Goal: Task Accomplishment & Management: Manage account settings

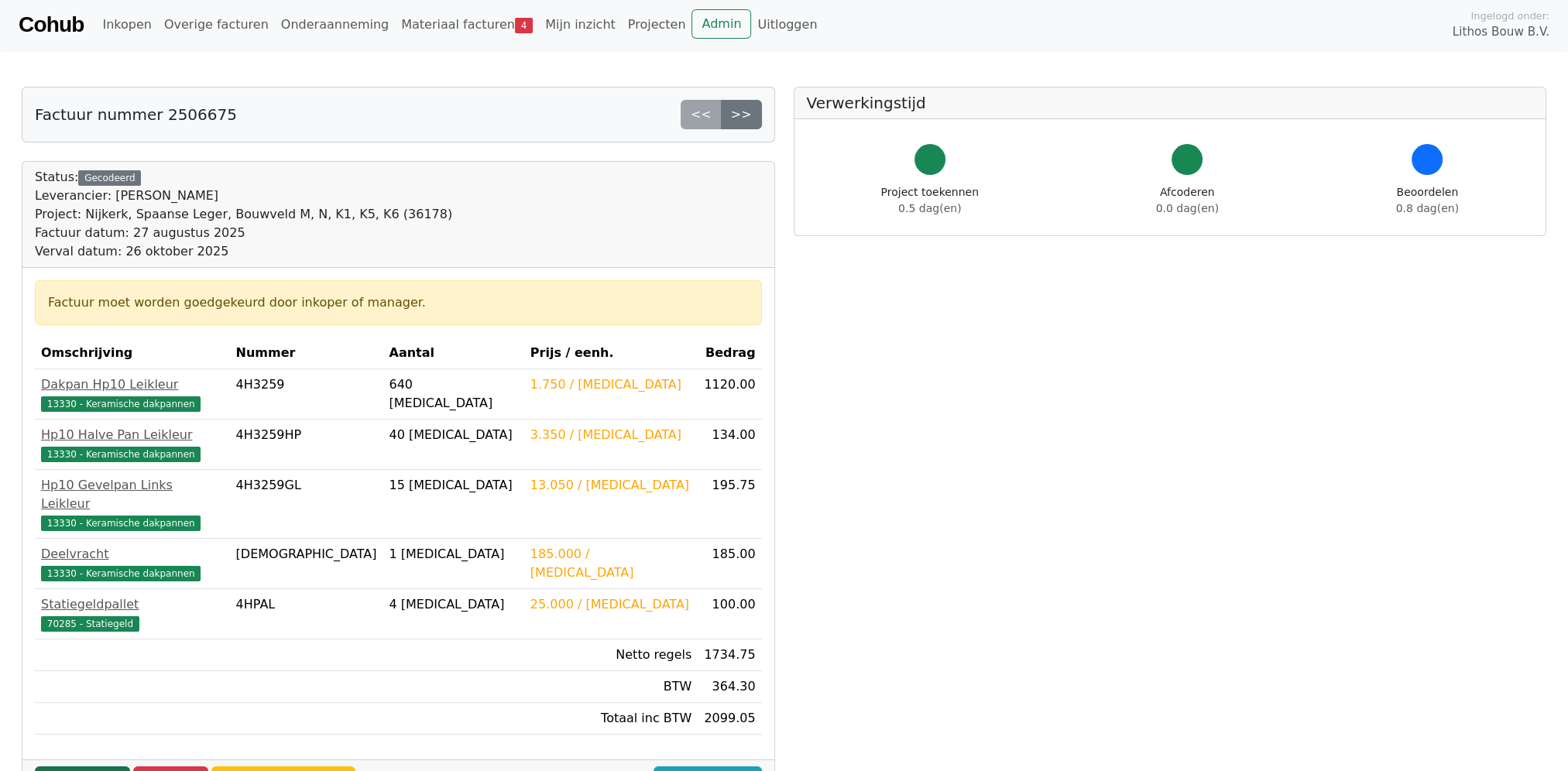
click at [80, 766] on link "Goedkeuren" at bounding box center [82, 781] width 95 height 30
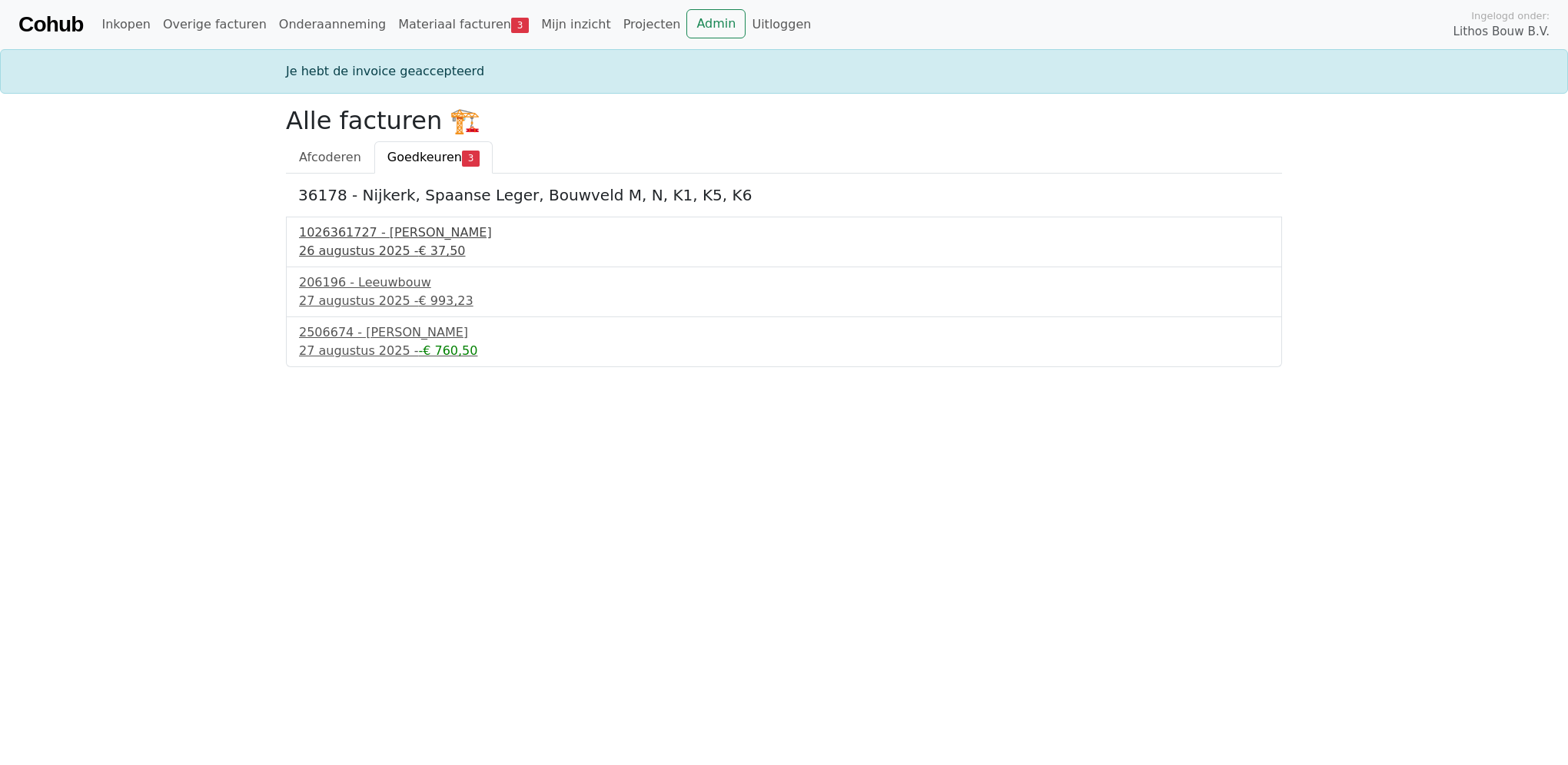
click at [371, 242] on div "[DATE] - € 37,50" at bounding box center [784, 251] width 970 height 19
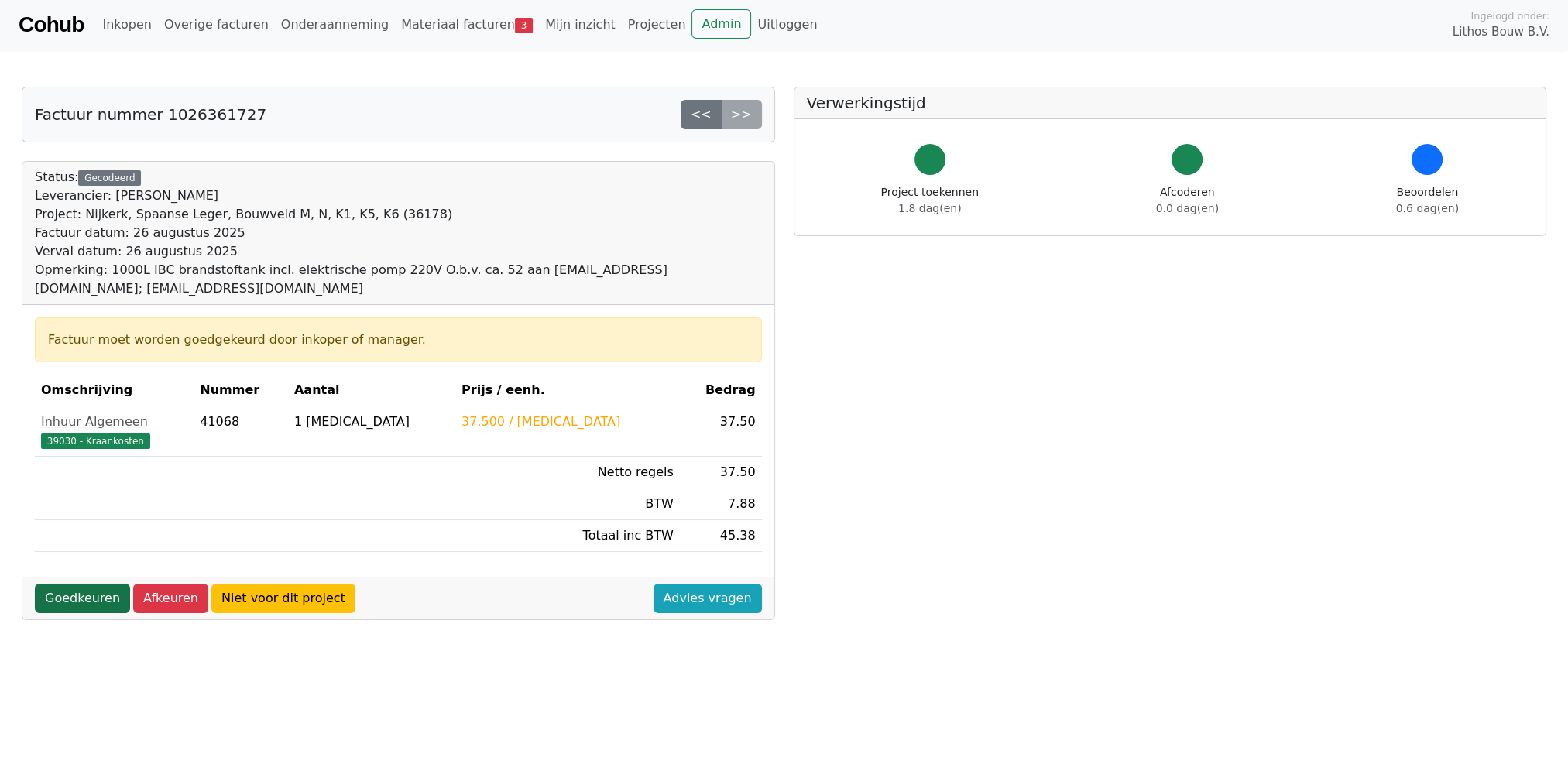
click at [87, 584] on link "Goedkeuren" at bounding box center [82, 599] width 95 height 30
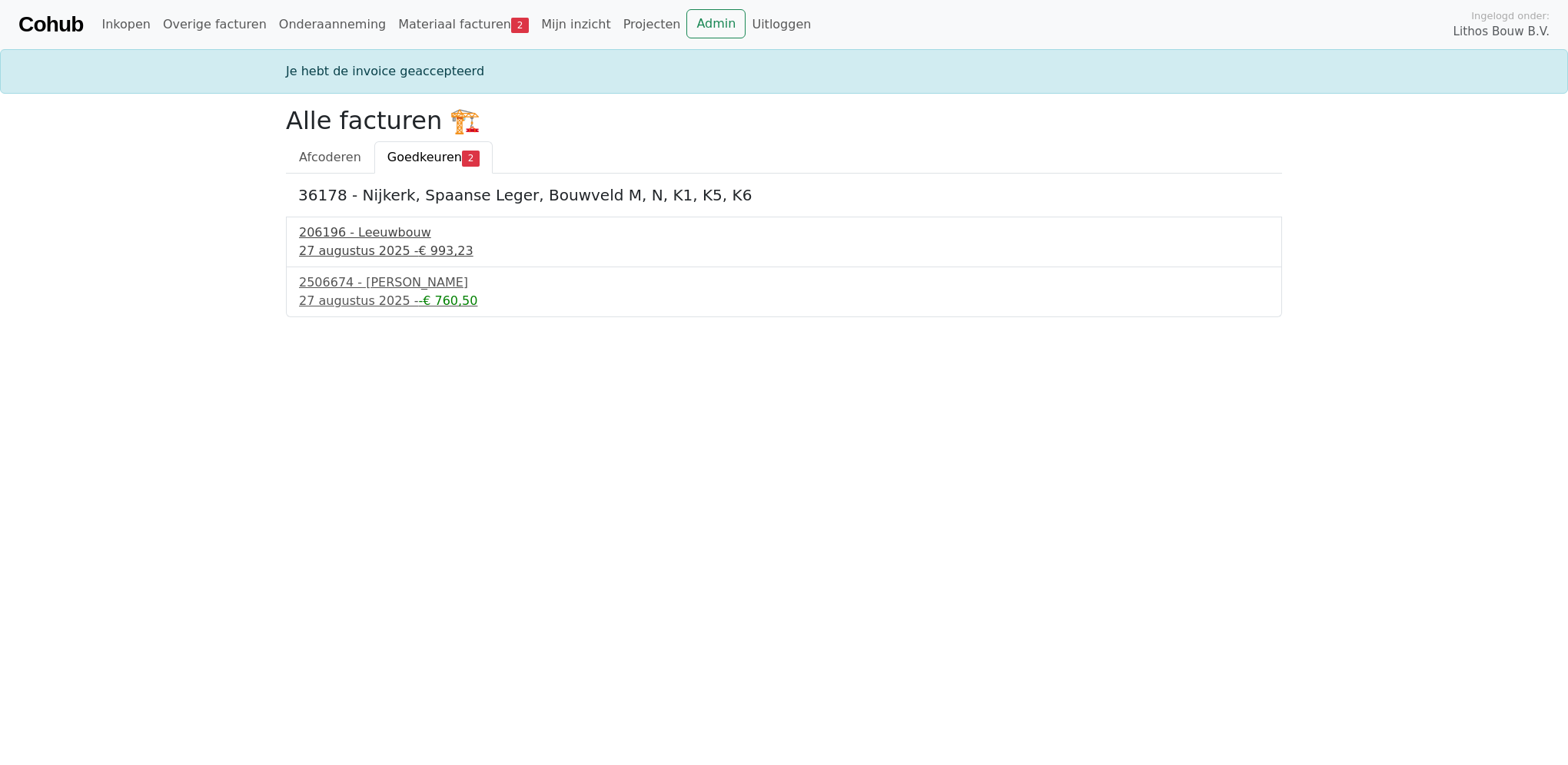
click at [382, 239] on div "206196 - Leeuwbouw" at bounding box center [784, 232] width 970 height 19
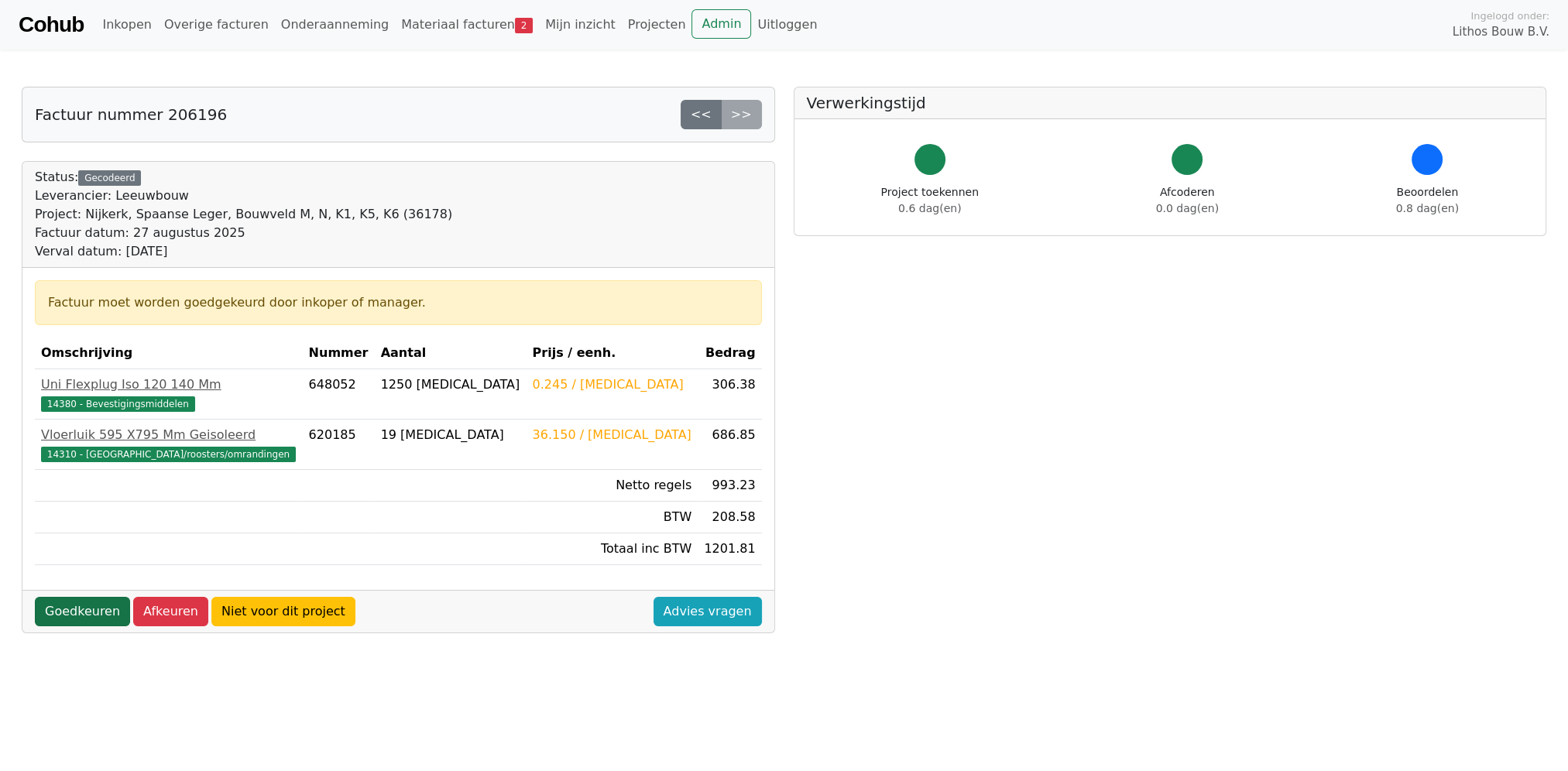
click at [86, 603] on link "Goedkeuren" at bounding box center [82, 612] width 95 height 30
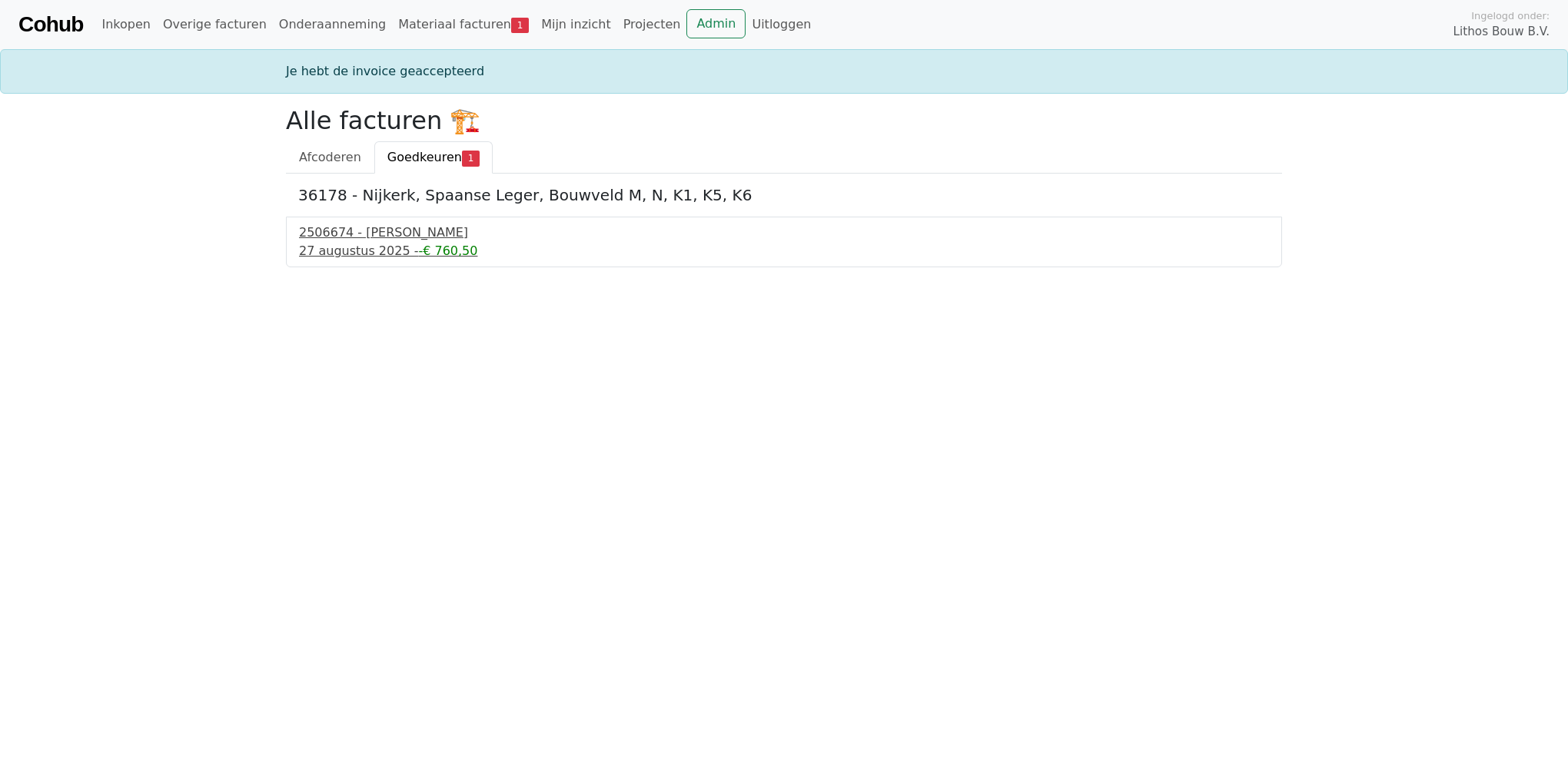
click at [374, 243] on div "[DATE] - -€ 760,50" at bounding box center [784, 251] width 970 height 19
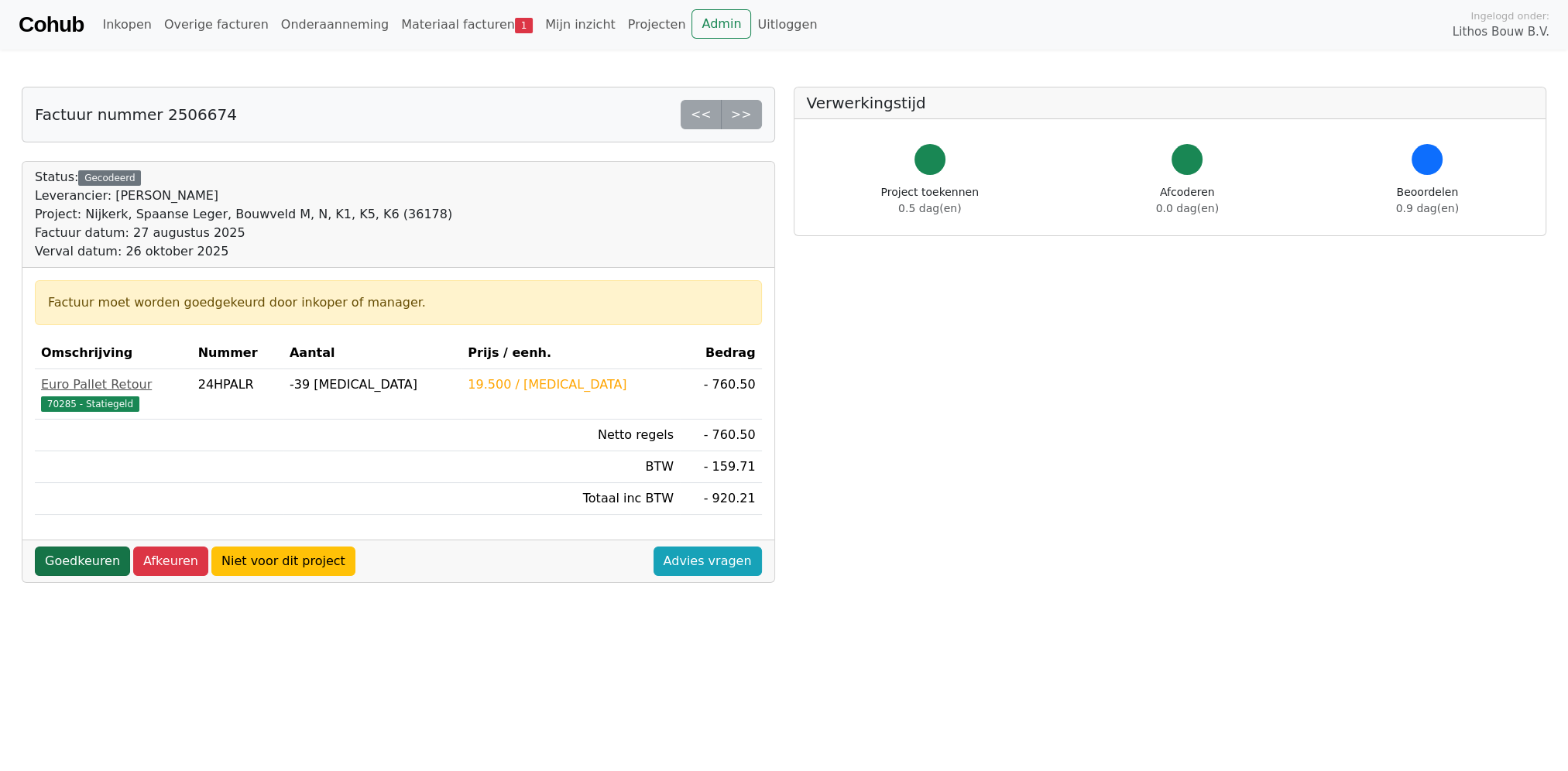
click at [80, 561] on link "Goedkeuren" at bounding box center [82, 561] width 95 height 30
